Goal: Check status

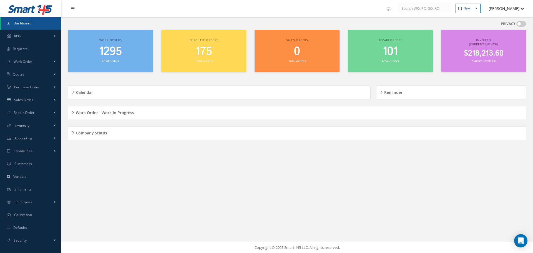
click at [73, 131] on div "Company Status" at bounding box center [297, 133] width 458 height 9
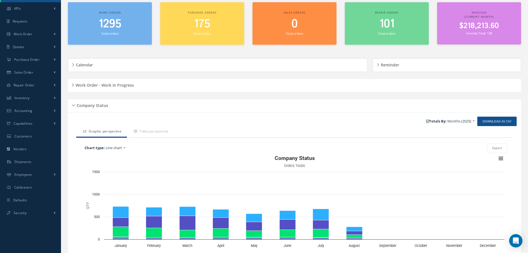
scroll to position [66, 0]
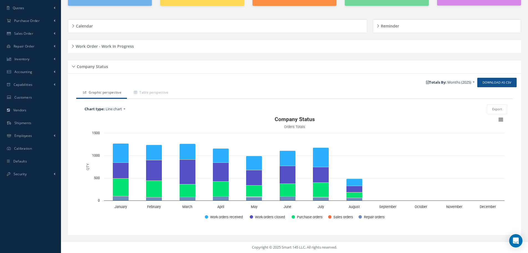
click at [72, 67] on div "Company Status" at bounding box center [295, 66] width 454 height 9
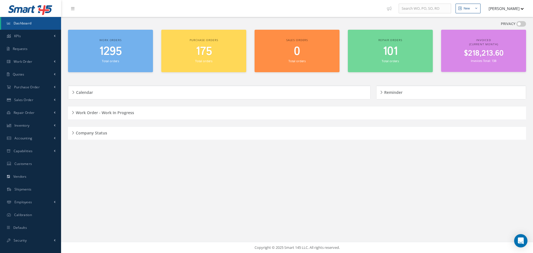
click at [71, 112] on div "Work Order - Work In Progress" at bounding box center [297, 112] width 458 height 9
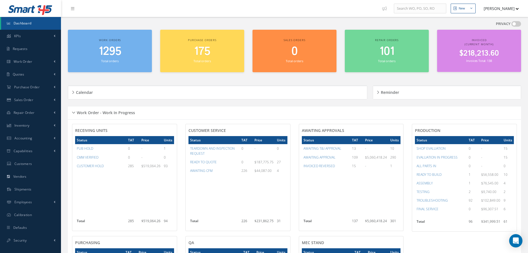
click at [74, 112] on div "Work Order - Work In Progress" at bounding box center [295, 112] width 454 height 9
